Goal: Task Accomplishment & Management: Manage account settings

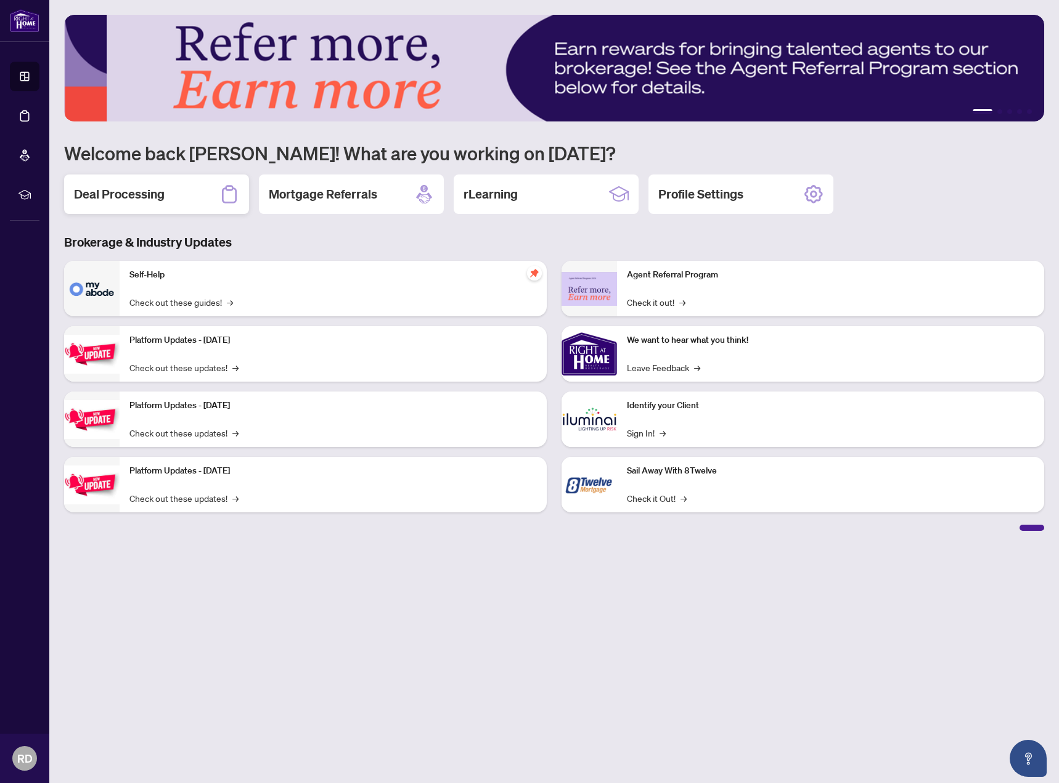
click at [202, 195] on div "Deal Processing" at bounding box center [156, 193] width 185 height 39
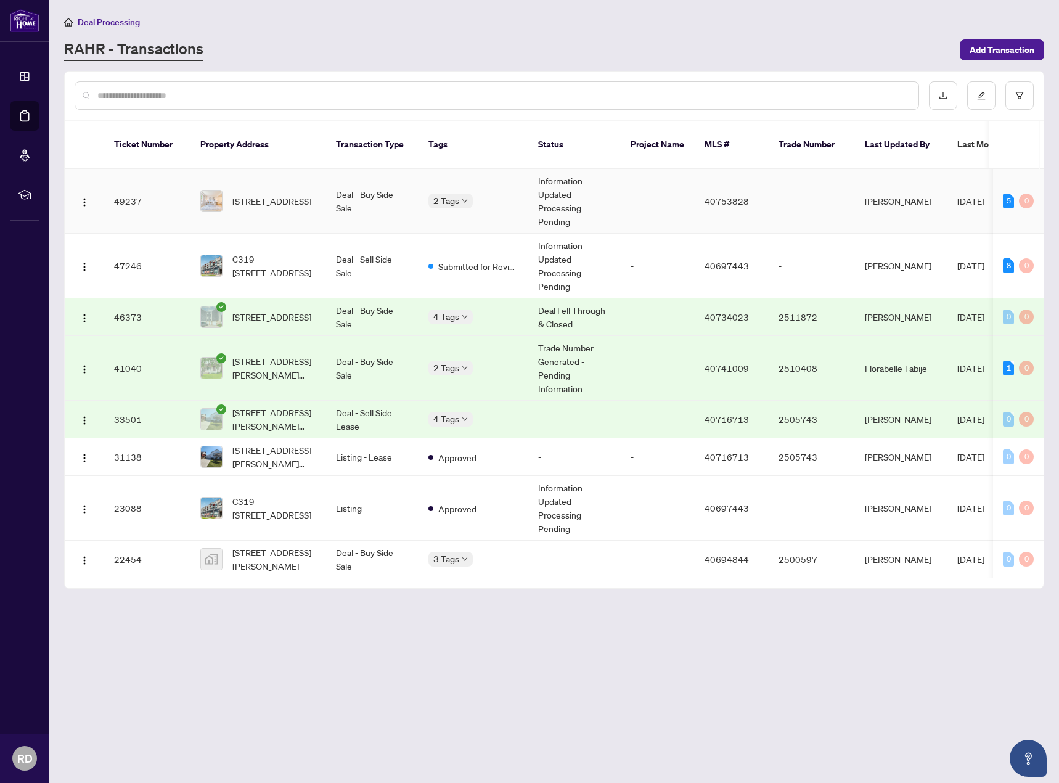
click at [323, 177] on td "[STREET_ADDRESS]" at bounding box center [258, 201] width 136 height 65
click at [283, 194] on span "[STREET_ADDRESS]" at bounding box center [271, 201] width 79 height 14
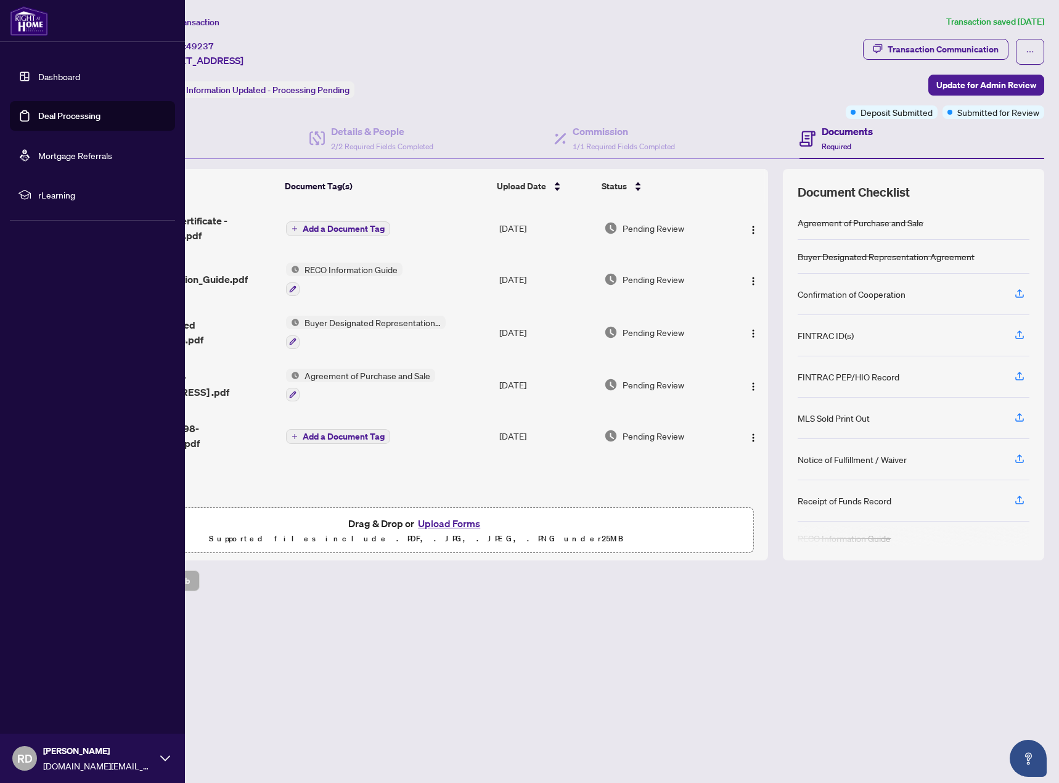
click at [35, 24] on img at bounding box center [29, 21] width 38 height 30
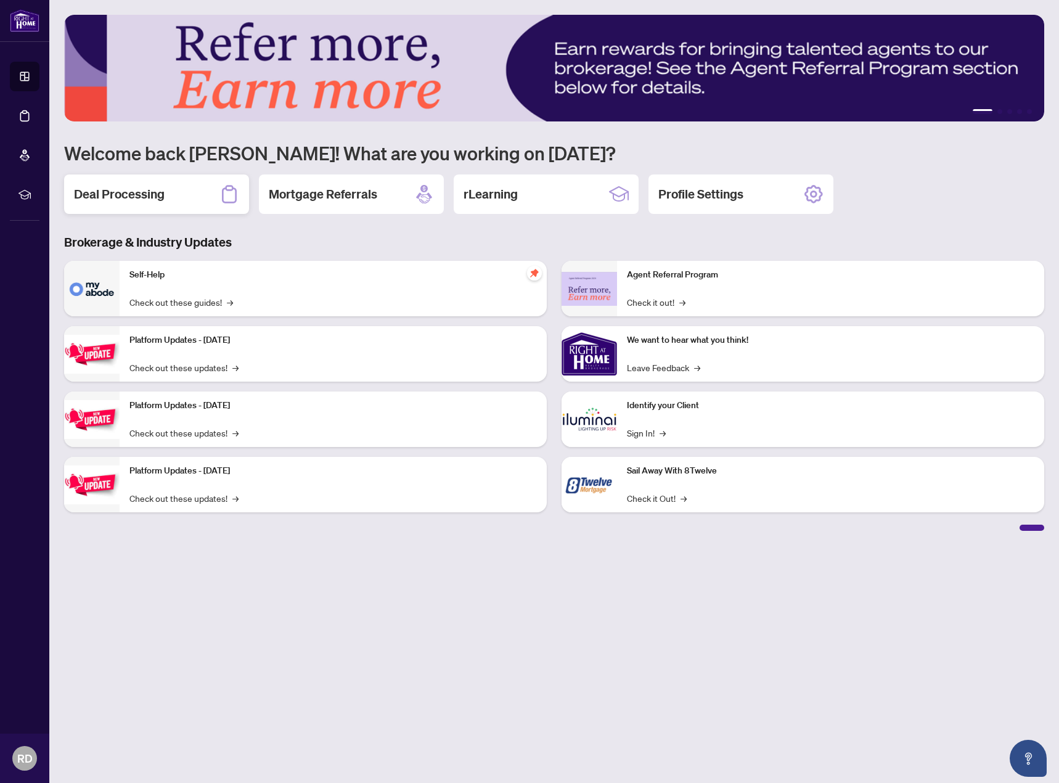
click at [165, 193] on div "Deal Processing" at bounding box center [156, 193] width 185 height 39
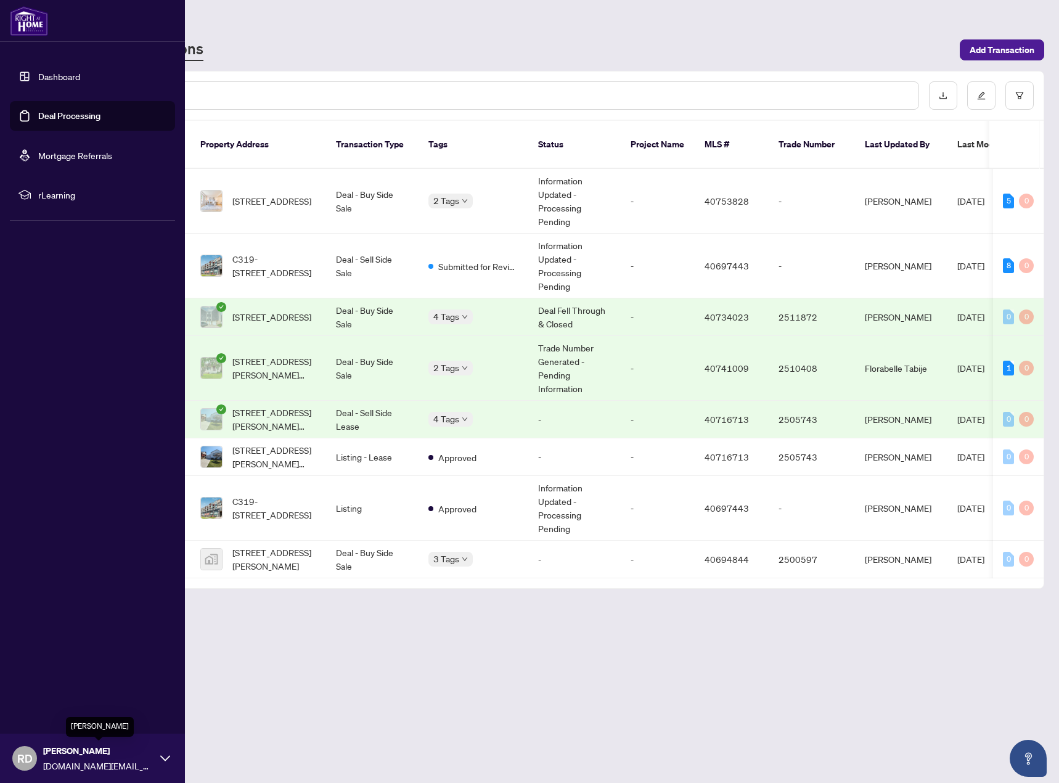
click at [51, 756] on span "[PERSON_NAME]" at bounding box center [98, 751] width 111 height 14
click at [67, 687] on button "Logout" at bounding box center [92, 684] width 165 height 21
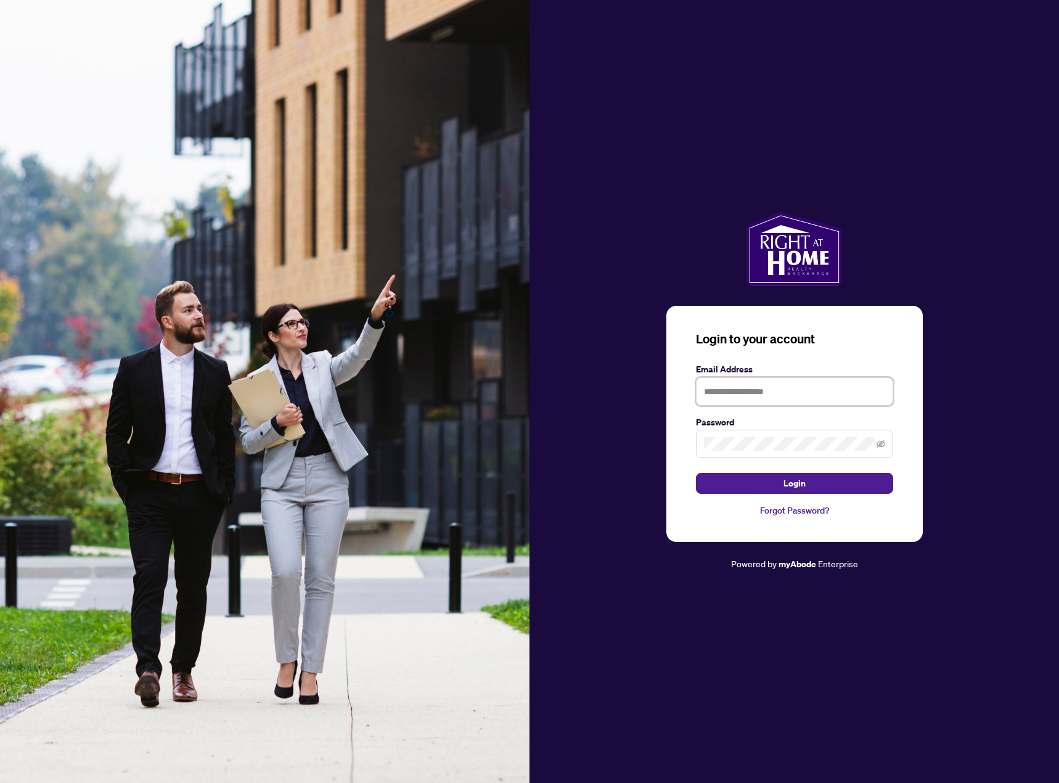
type input "**********"
